Goal: Transaction & Acquisition: Obtain resource

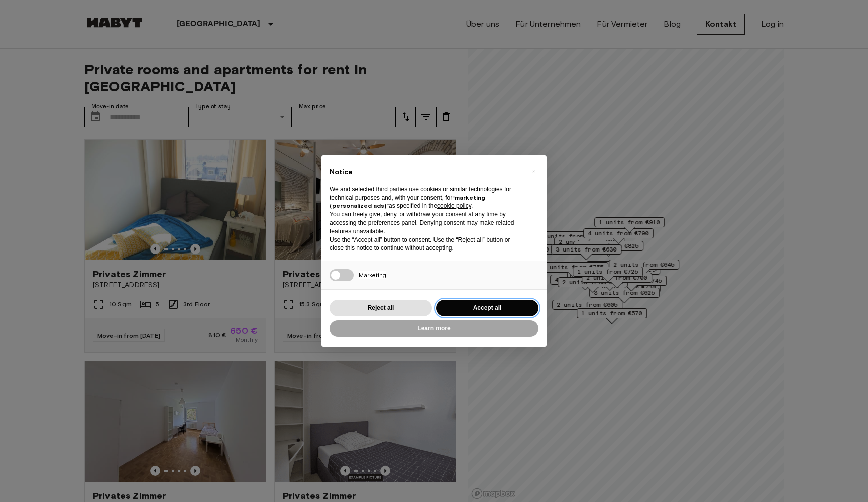
click at [484, 309] on button "Accept all" at bounding box center [487, 308] width 102 height 17
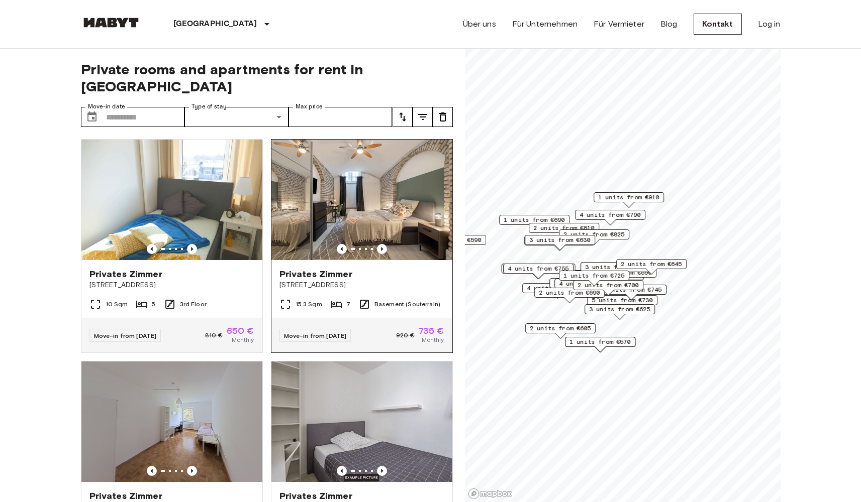
scroll to position [83, 0]
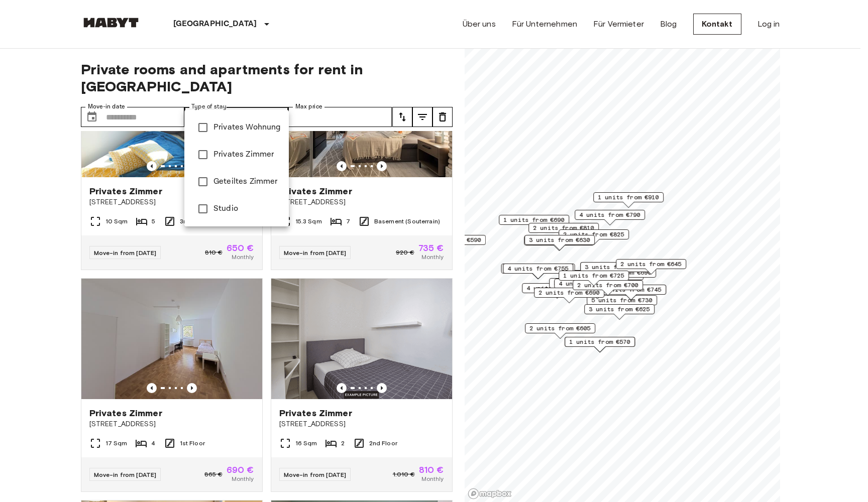
click at [261, 130] on span "Privates Wohnung" at bounding box center [247, 128] width 67 height 12
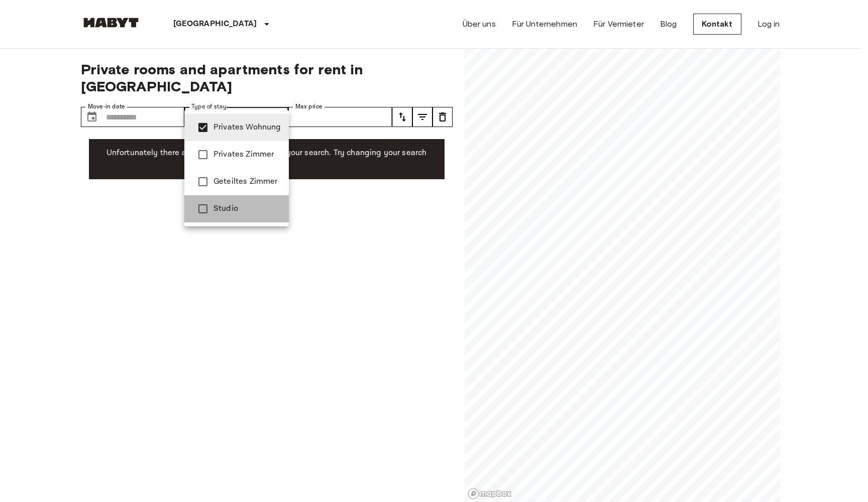
click at [230, 213] on span "Studio" at bounding box center [247, 209] width 67 height 12
click at [316, 185] on div at bounding box center [434, 251] width 868 height 502
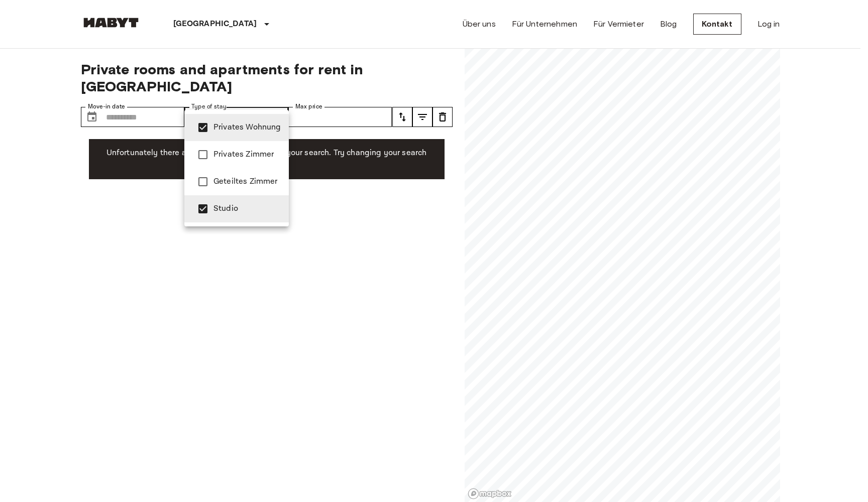
click at [250, 129] on span "Privates Wohnung" at bounding box center [247, 128] width 67 height 12
type input "******"
click at [232, 210] on span "Studio" at bounding box center [247, 209] width 67 height 12
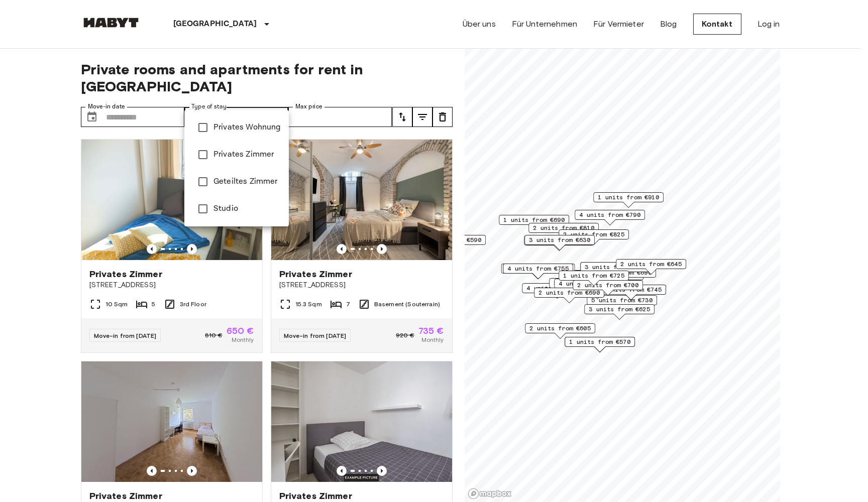
click at [300, 55] on div at bounding box center [434, 251] width 868 height 502
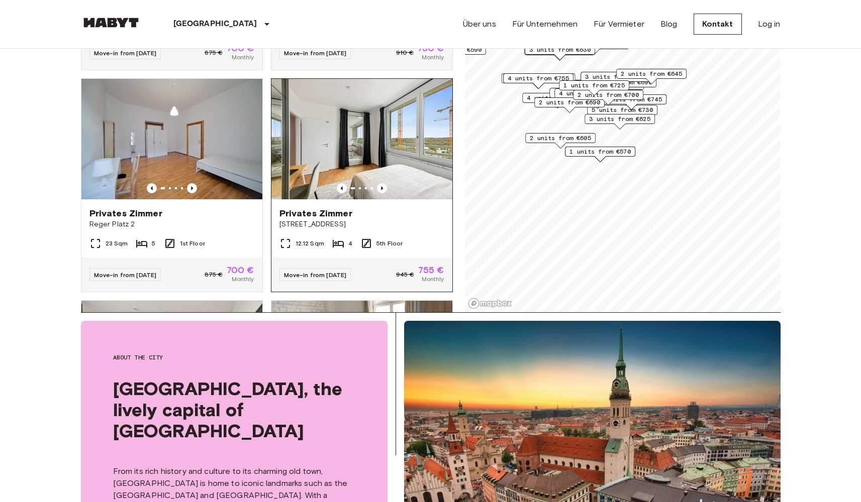
scroll to position [2016, 0]
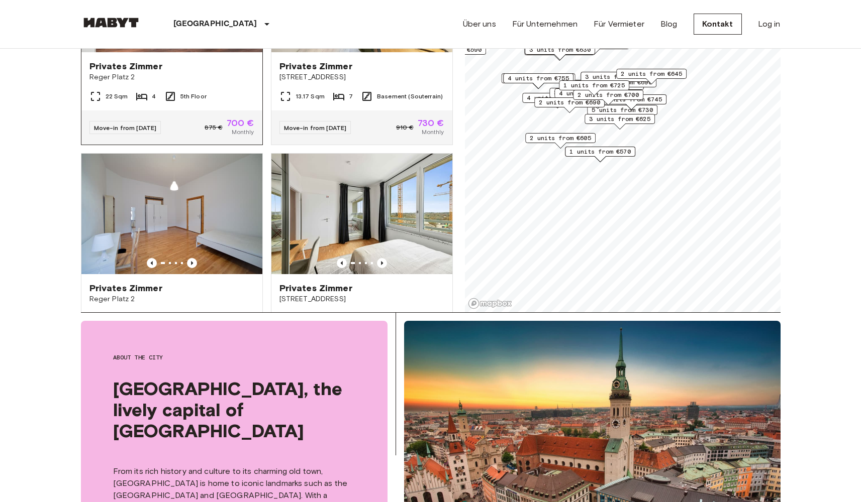
click at [148, 82] on span "Reger Platz 2" at bounding box center [171, 77] width 165 height 10
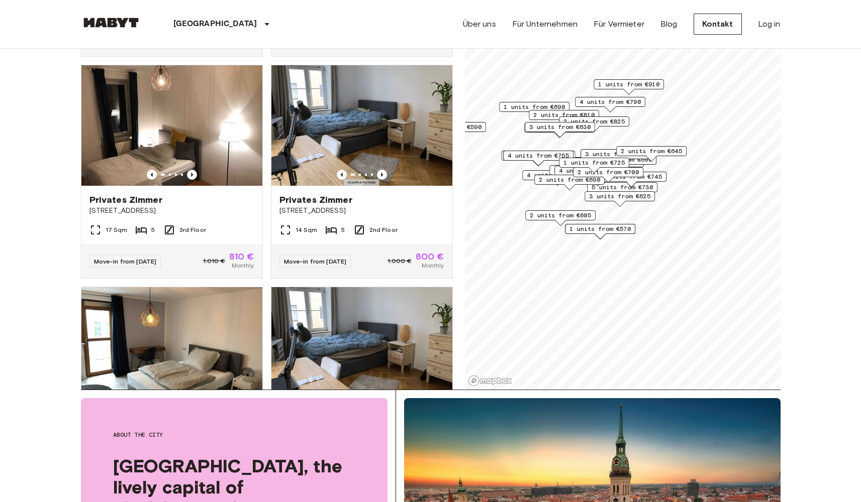
scroll to position [0, 0]
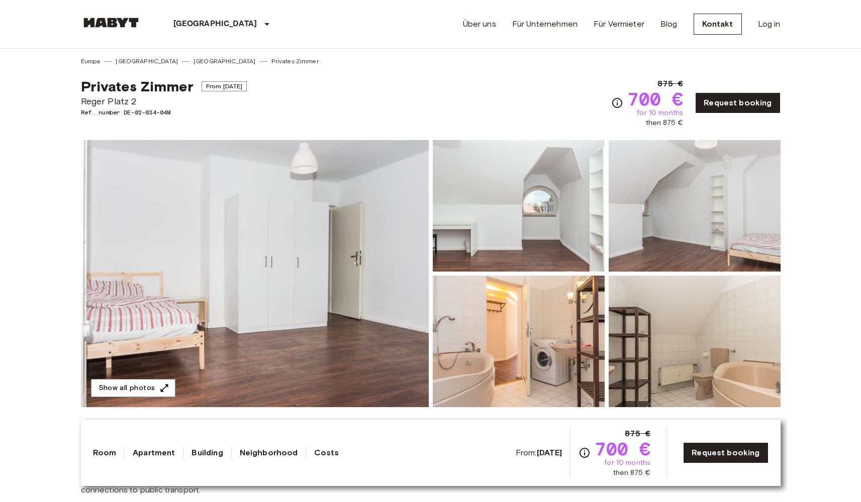
scroll to position [64, 0]
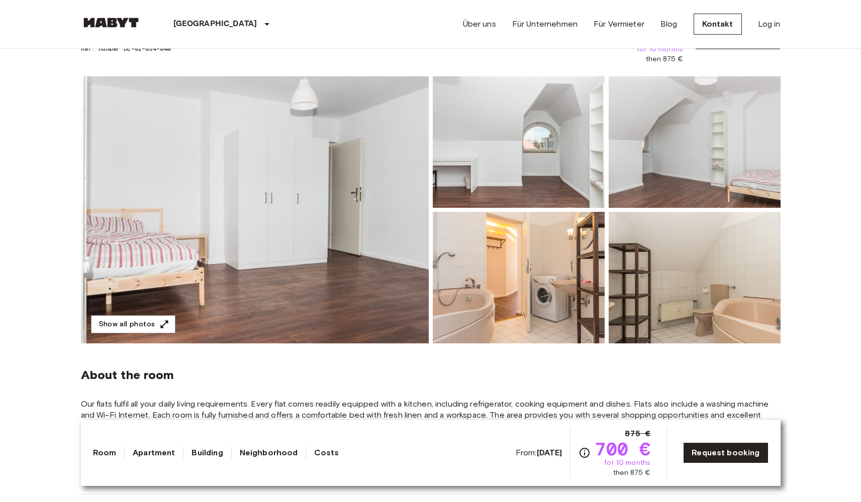
click at [342, 169] on img at bounding box center [255, 209] width 348 height 267
